Goal: Information Seeking & Learning: Find specific fact

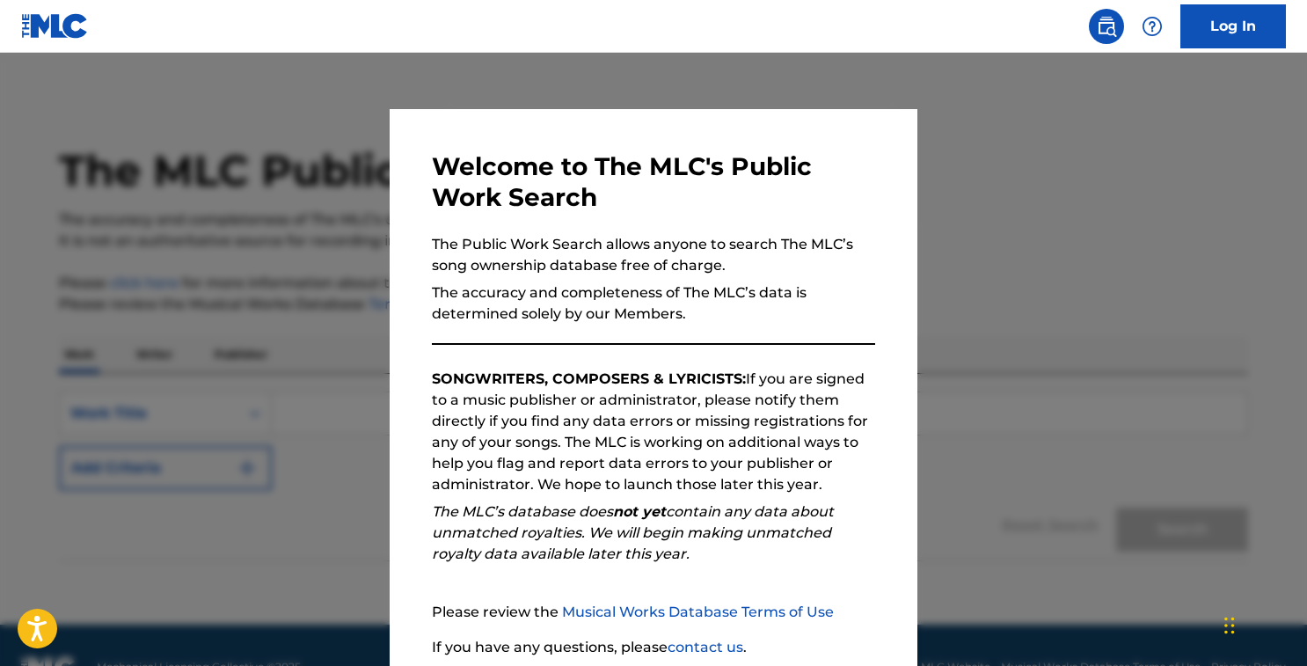
click at [1113, 31] on img at bounding box center [1106, 26] width 21 height 21
click at [737, 490] on p "SONGWRITERS, COMPOSERS & LYRICISTS: If you are signed to a music publisher or a…" at bounding box center [653, 431] width 443 height 127
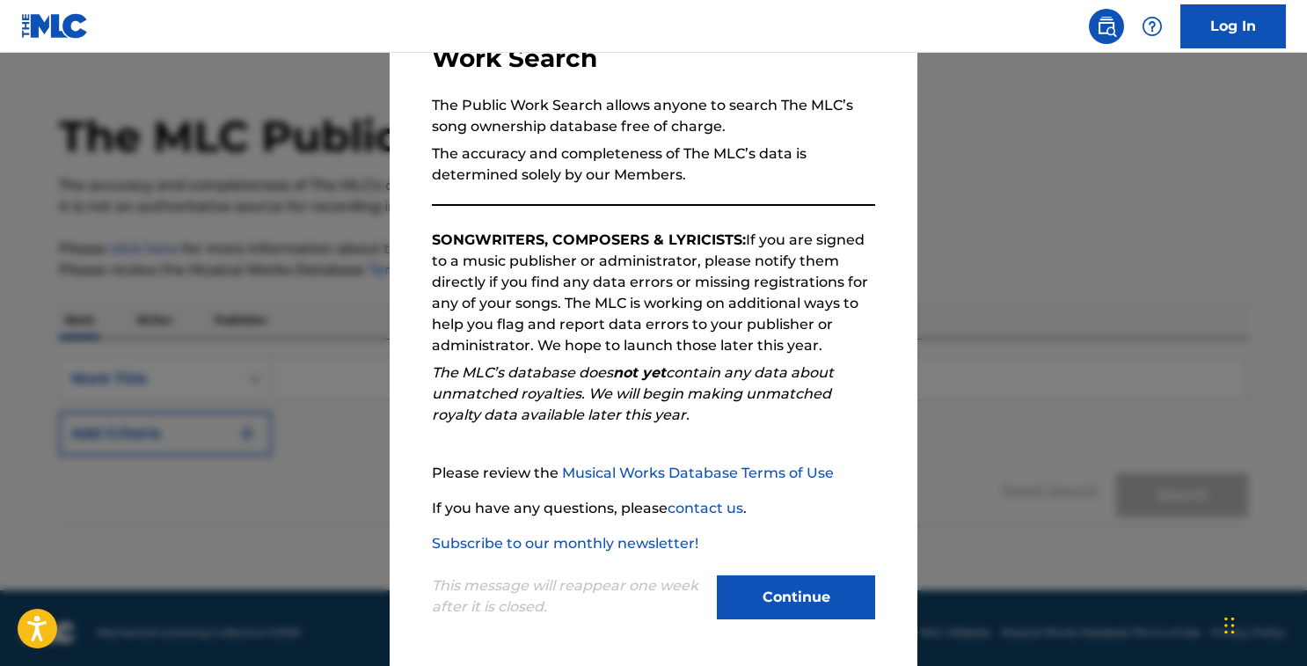
scroll to position [43, 0]
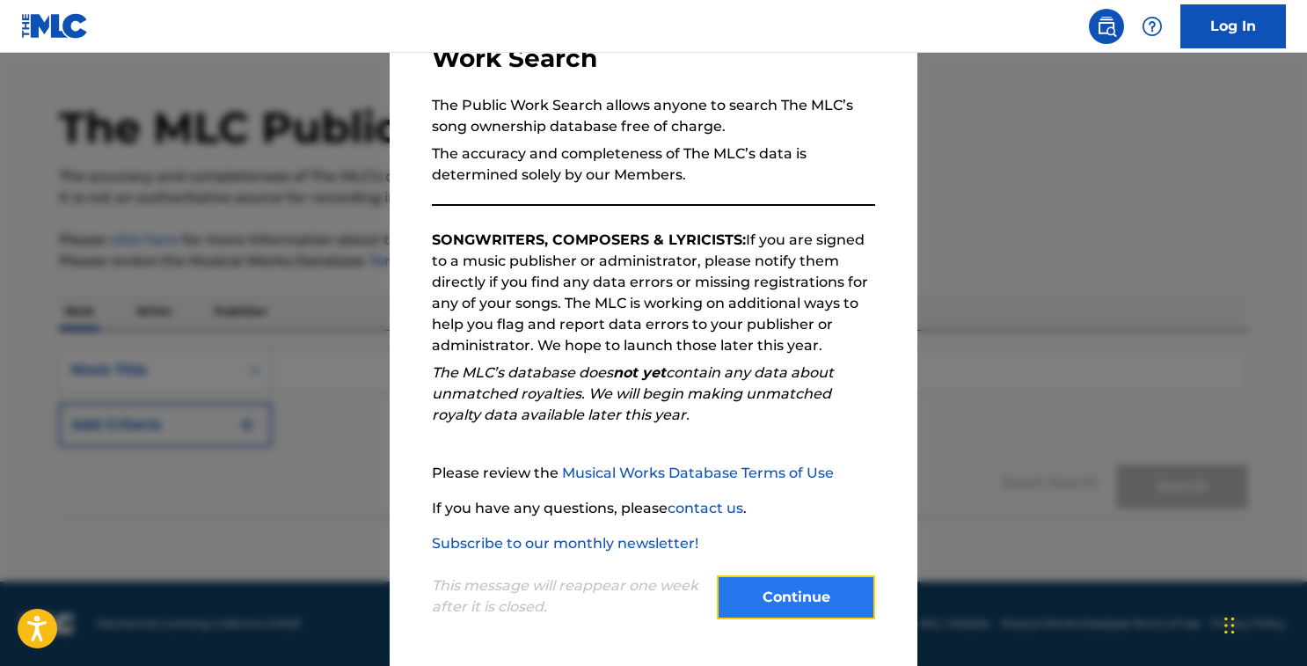
click at [800, 601] on button "Continue" at bounding box center [796, 597] width 158 height 44
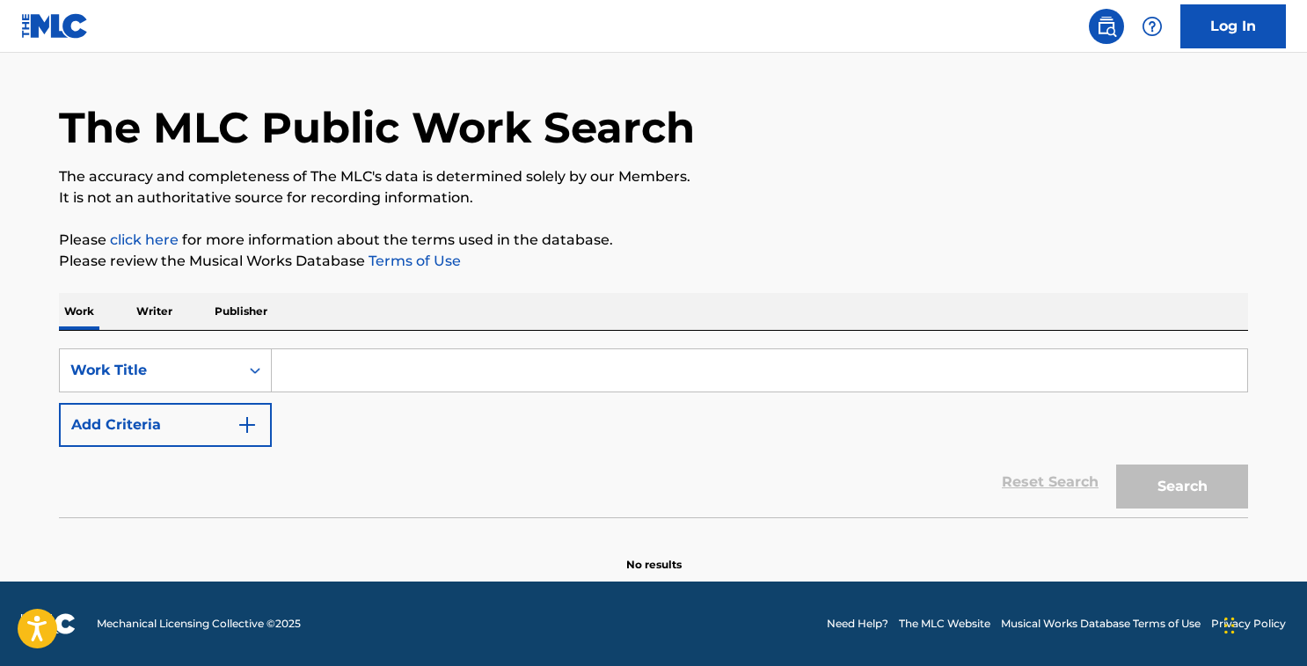
click at [519, 375] on input "Search Form" at bounding box center [759, 370] width 975 height 42
paste input "Rear View"
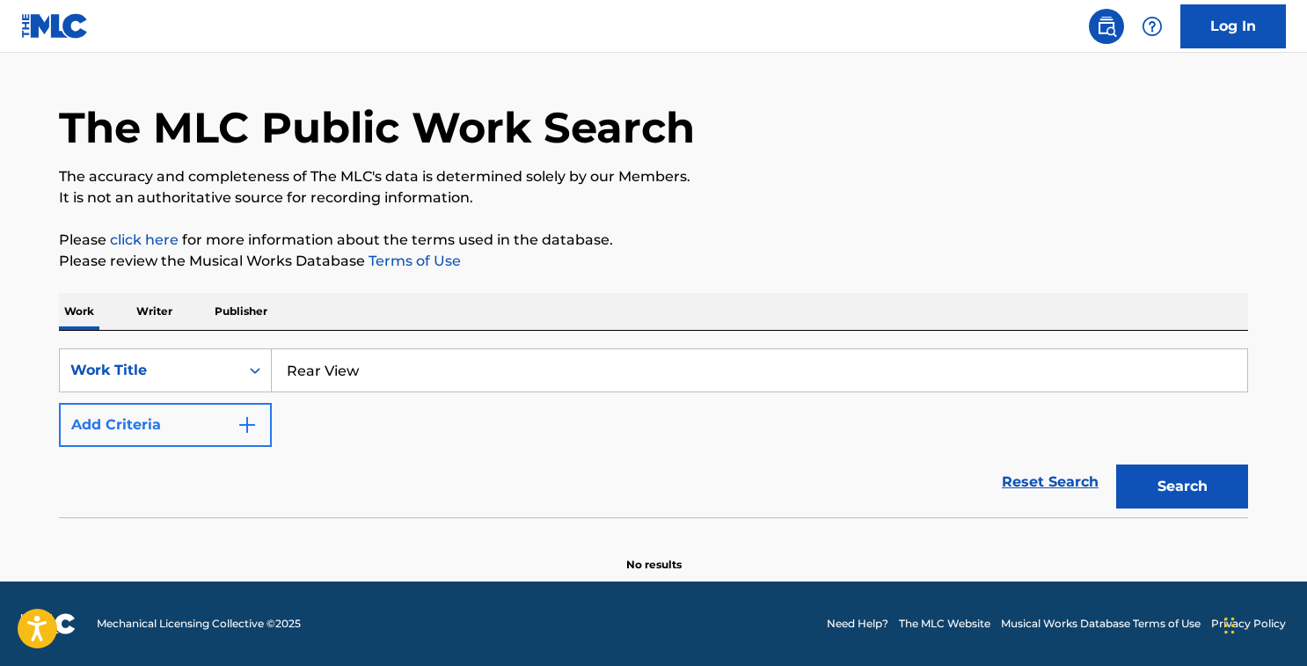
type input "Rear View"
click at [237, 429] on img "Search Form" at bounding box center [247, 424] width 21 height 21
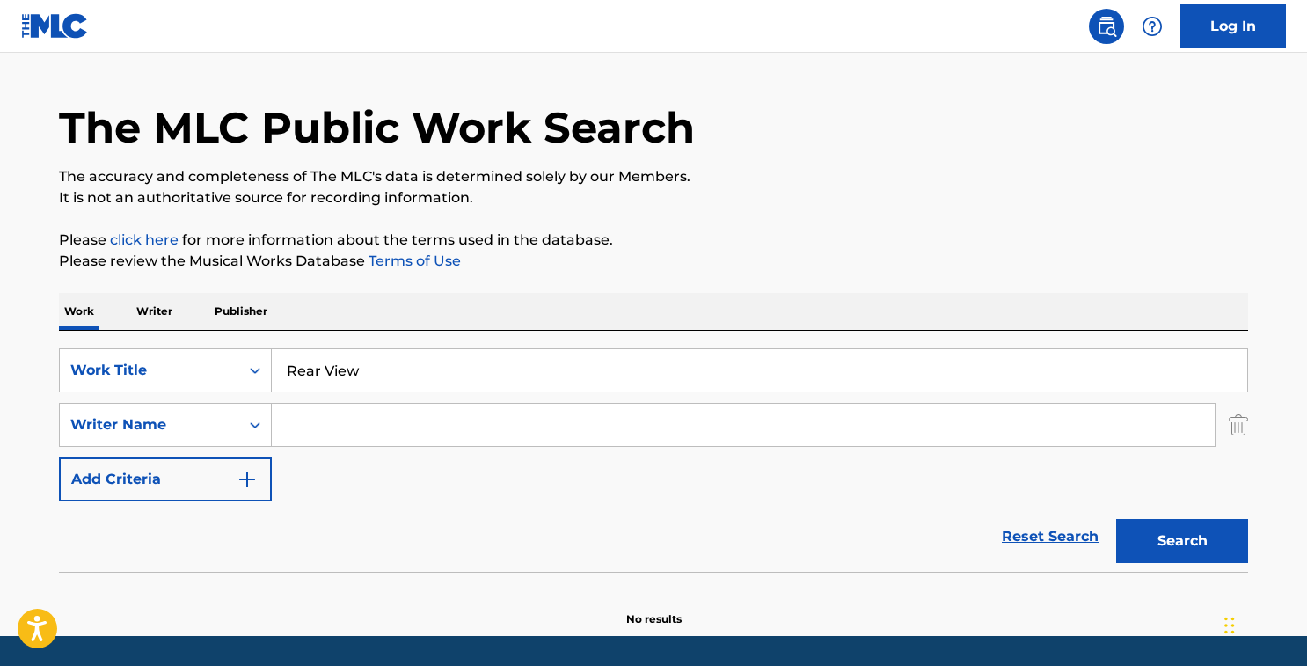
click at [626, 434] on input "Search Form" at bounding box center [743, 425] width 943 height 42
paste input "[PERSON_NAME]"
type input "[PERSON_NAME]"
click at [1192, 542] on button "Search" at bounding box center [1182, 541] width 132 height 44
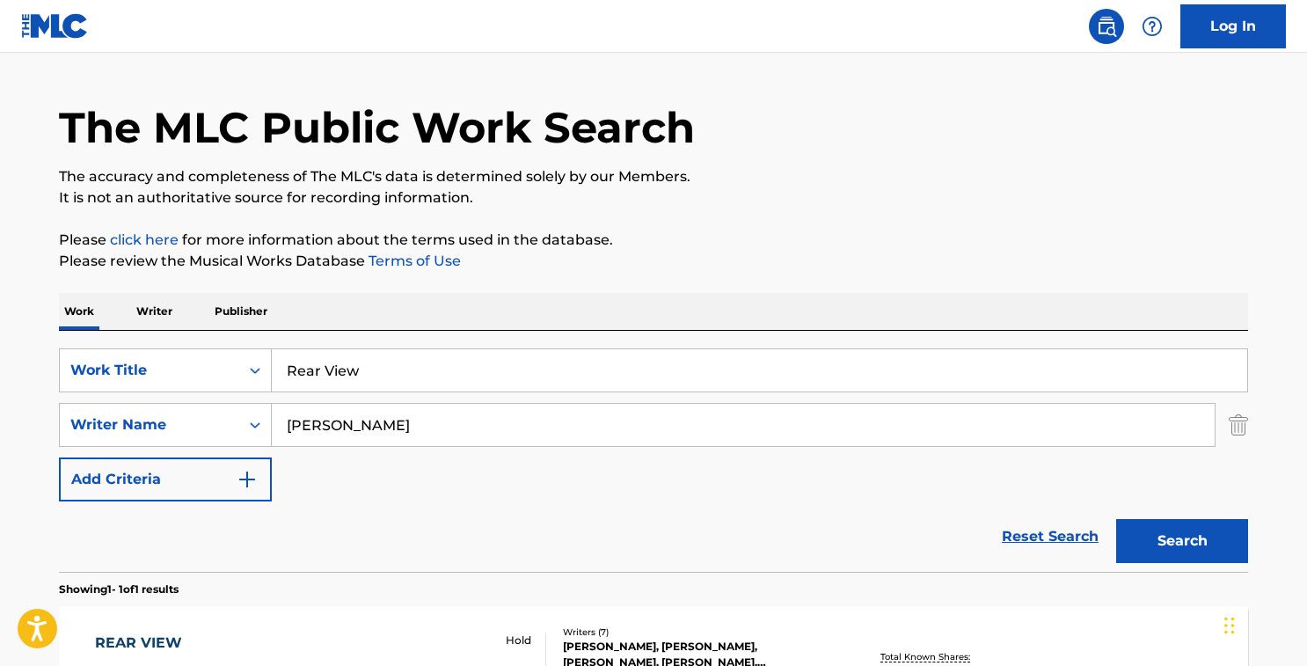
click at [970, 528] on div "Reset Search Search" at bounding box center [653, 536] width 1189 height 70
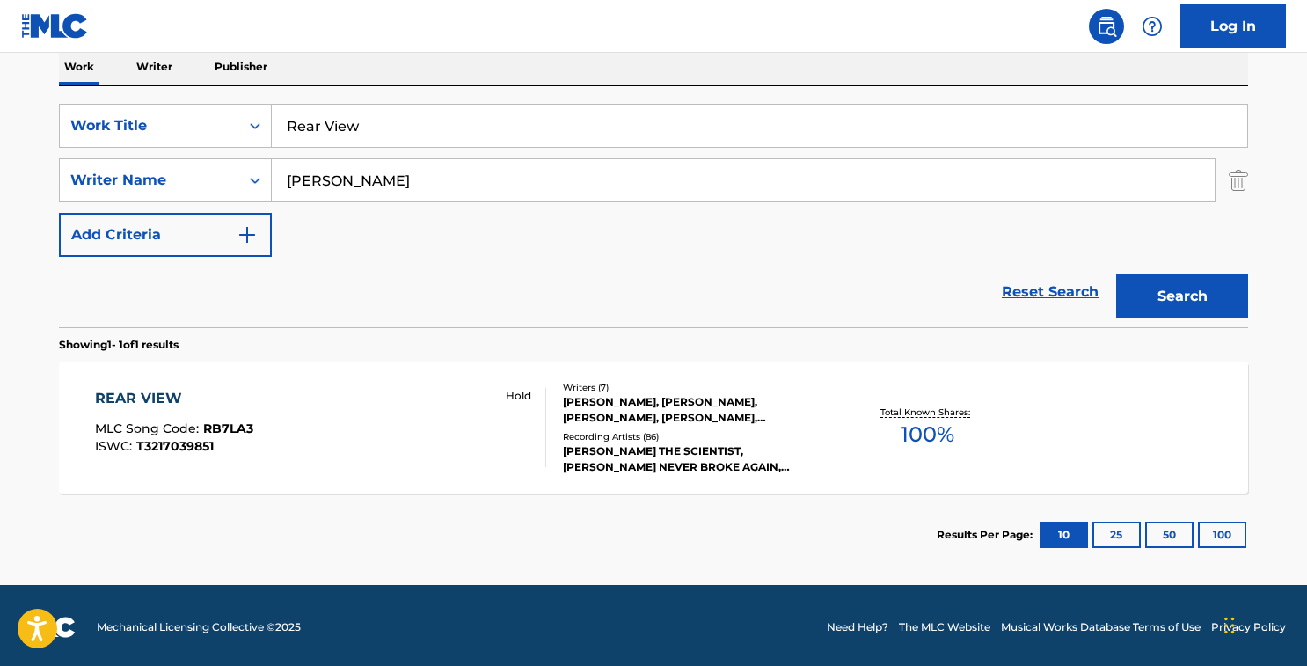
scroll to position [291, 0]
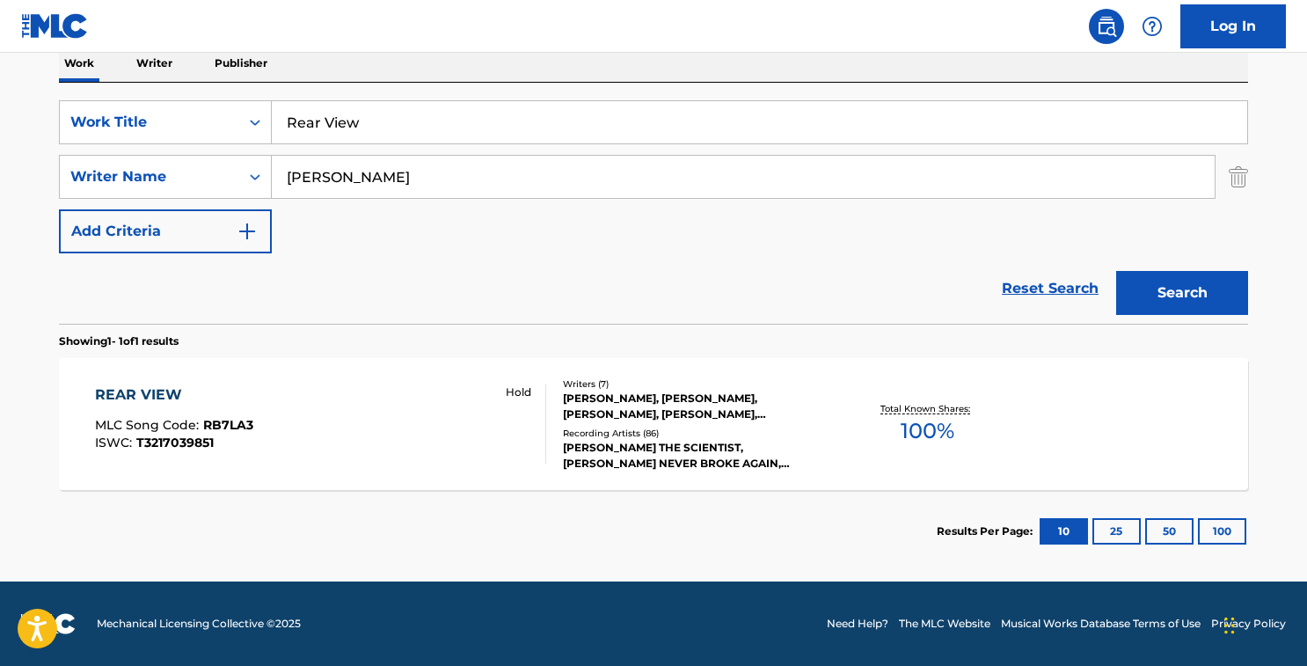
click at [173, 392] on div "REAR VIEW" at bounding box center [174, 394] width 158 height 21
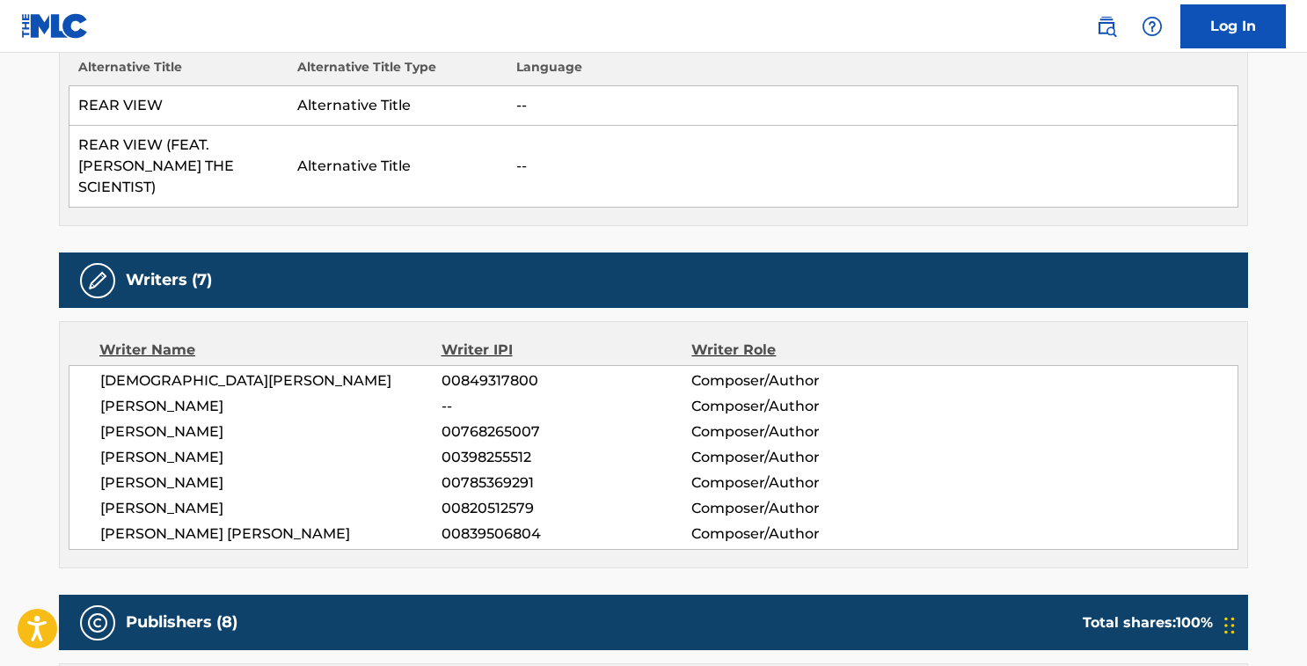
scroll to position [563, 0]
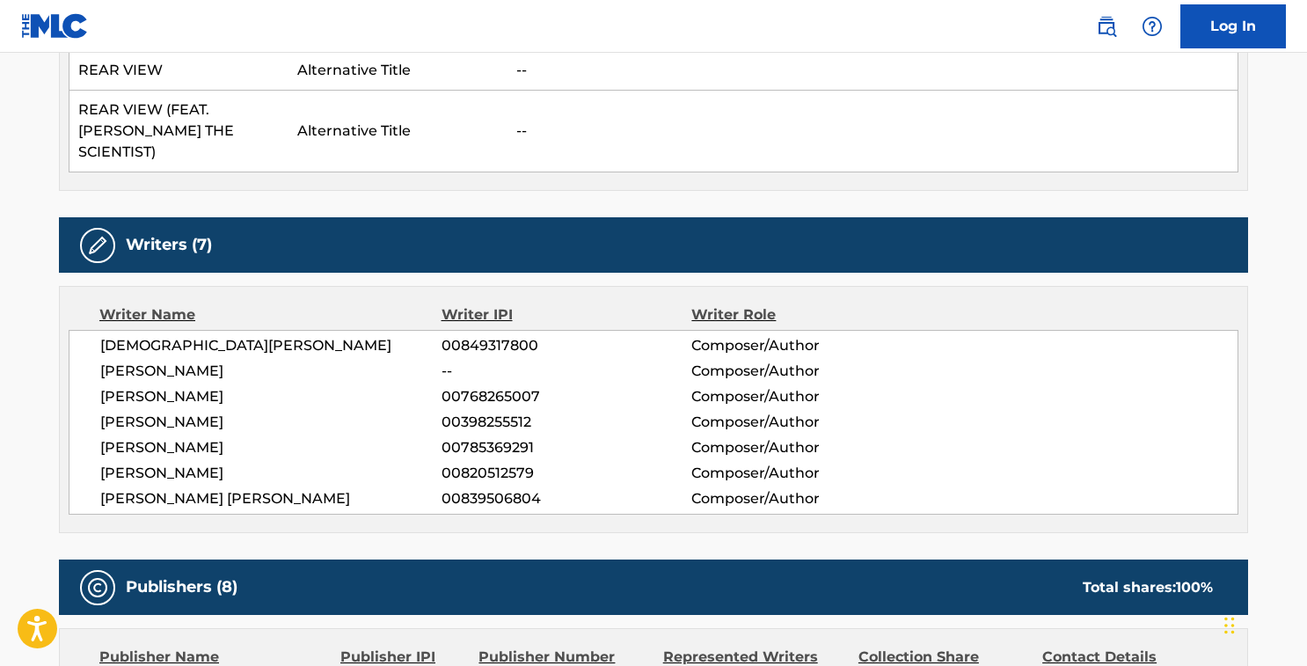
drag, startPoint x: 1306, startPoint y: 157, endPoint x: 1305, endPoint y: 146, distance: 10.6
click at [1232, 148] on td "--" at bounding box center [872, 132] width 731 height 82
click at [439, 286] on div "Writer Name Writer IPI Writer Role [PERSON_NAME] 00849317800 Composer/Author [P…" at bounding box center [653, 409] width 1189 height 247
